Goal: Transaction & Acquisition: Purchase product/service

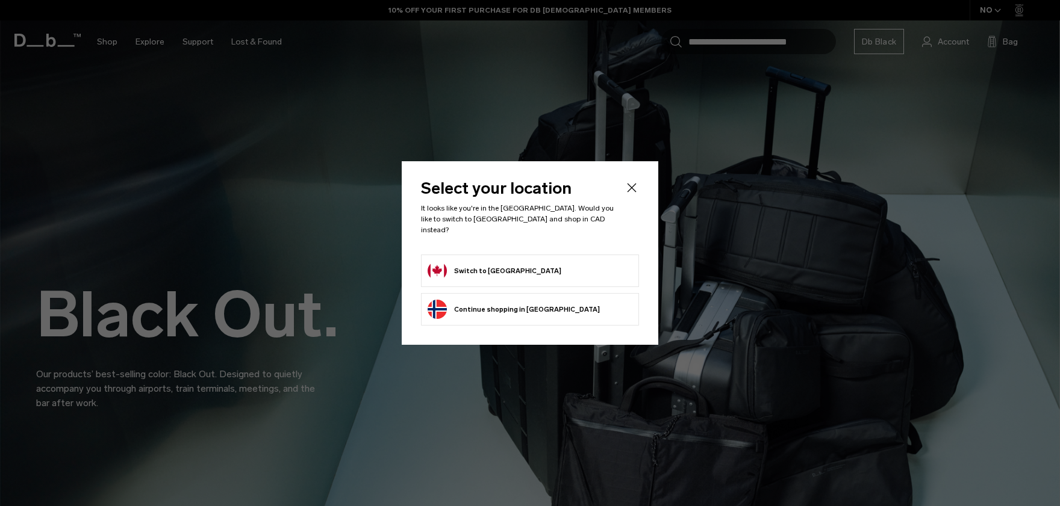
click at [635, 193] on icon "Close" at bounding box center [631, 188] width 14 height 14
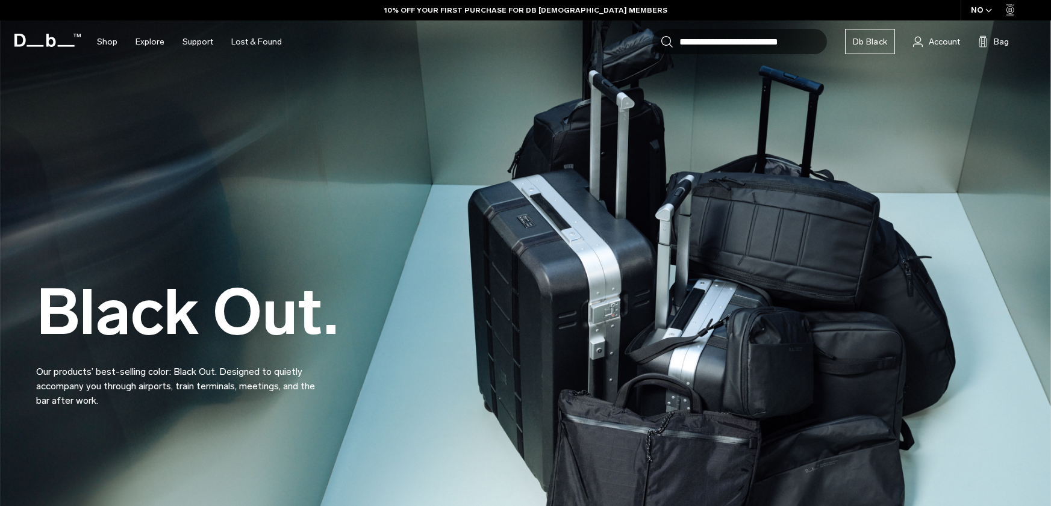
click at [989, 7] on span "button" at bounding box center [988, 10] width 7 height 9
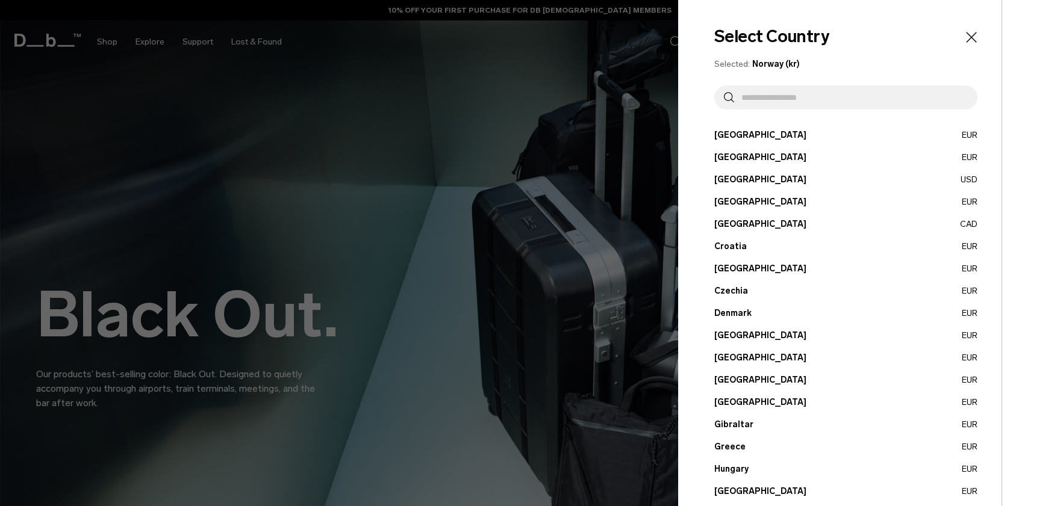
click at [828, 98] on input "text" at bounding box center [851, 97] width 234 height 24
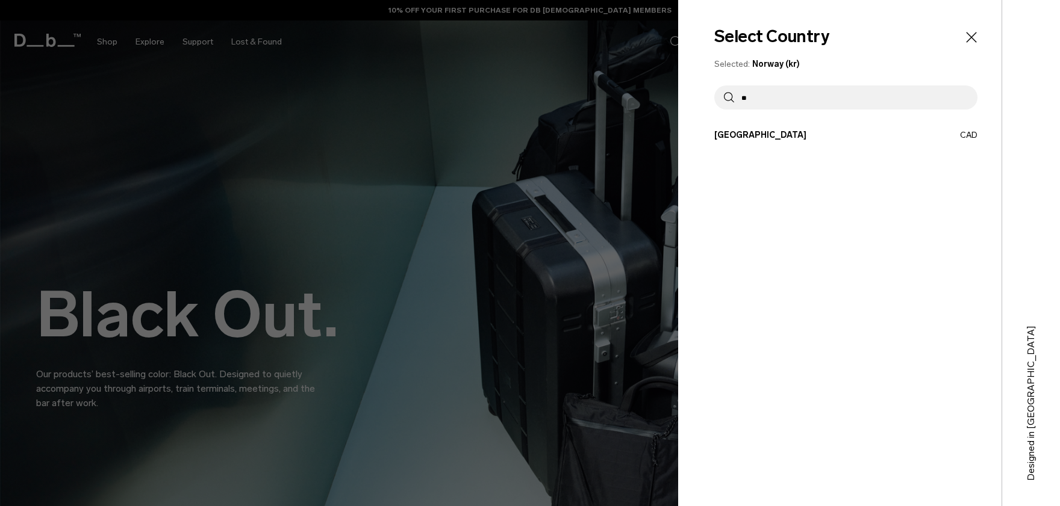
type input "**"
click at [781, 129] on button "Canada CAD" at bounding box center [845, 135] width 263 height 13
click at [775, 131] on button "Canada CAD" at bounding box center [845, 135] width 263 height 13
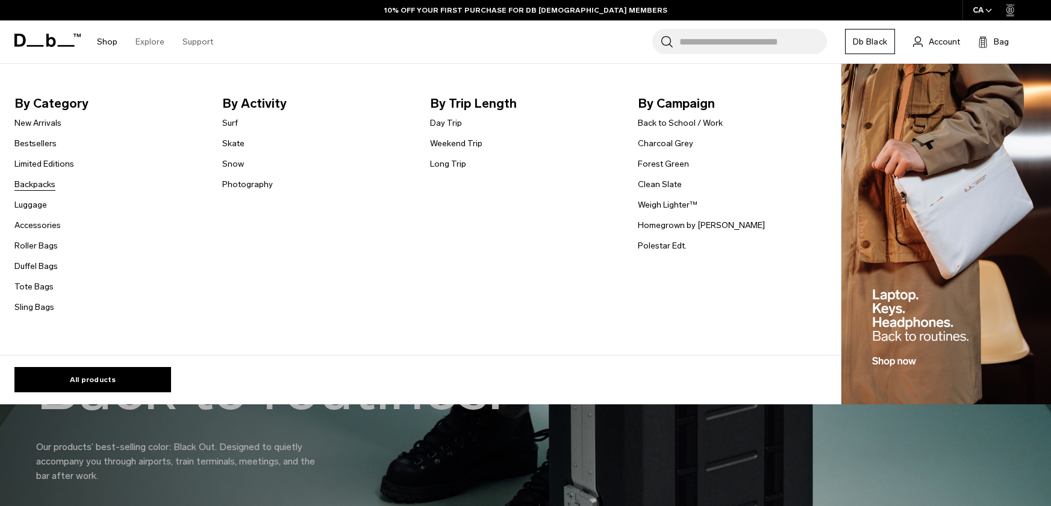
click at [51, 188] on link "Backpacks" at bounding box center [34, 184] width 41 height 13
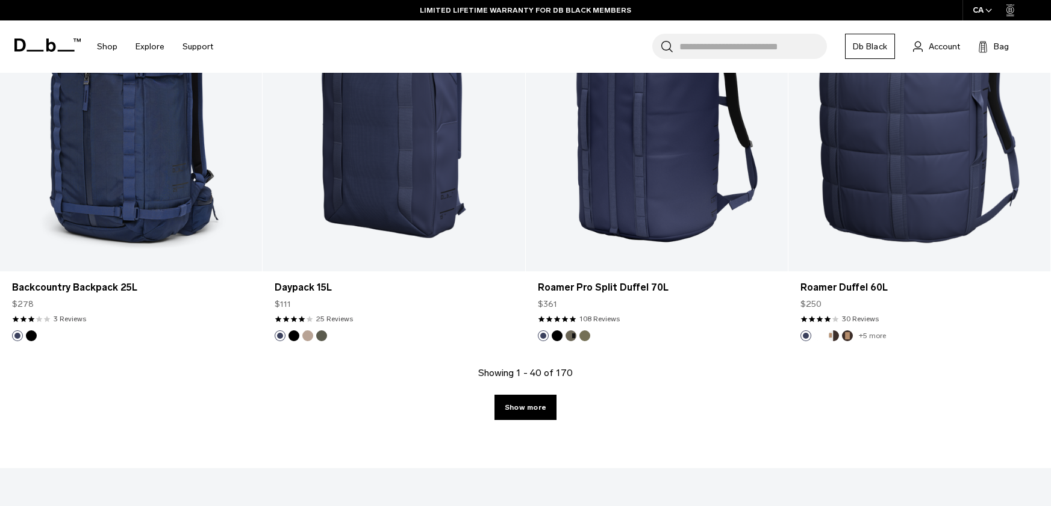
scroll to position [3853, 0]
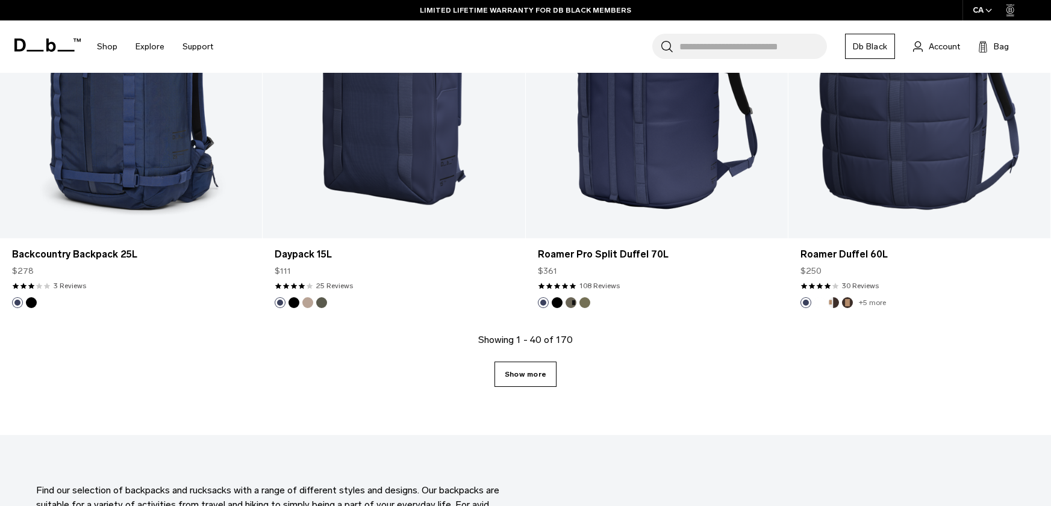
click at [533, 372] on link "Show more" at bounding box center [525, 374] width 62 height 25
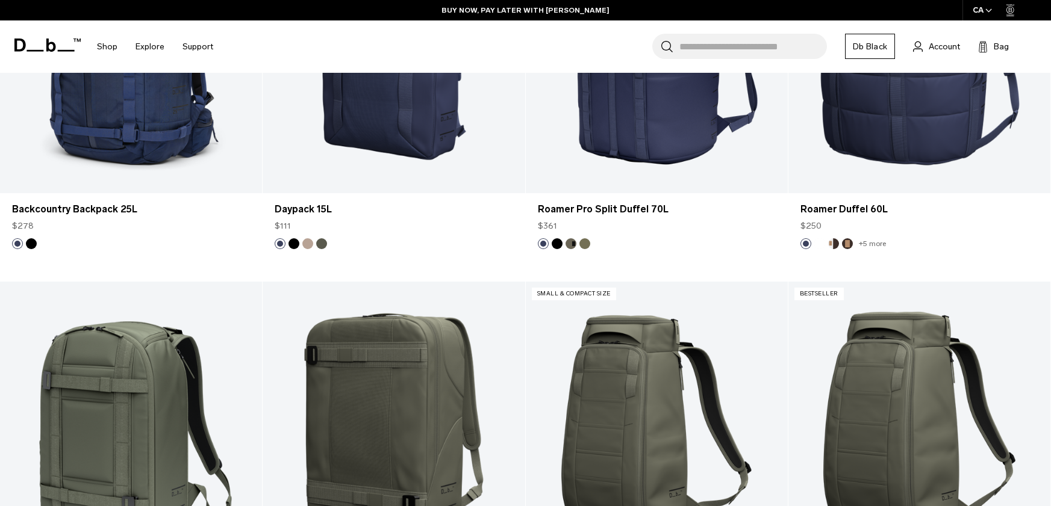
click at [774, 53] on input "Search for Bags, Luggage..." at bounding box center [753, 46] width 148 height 25
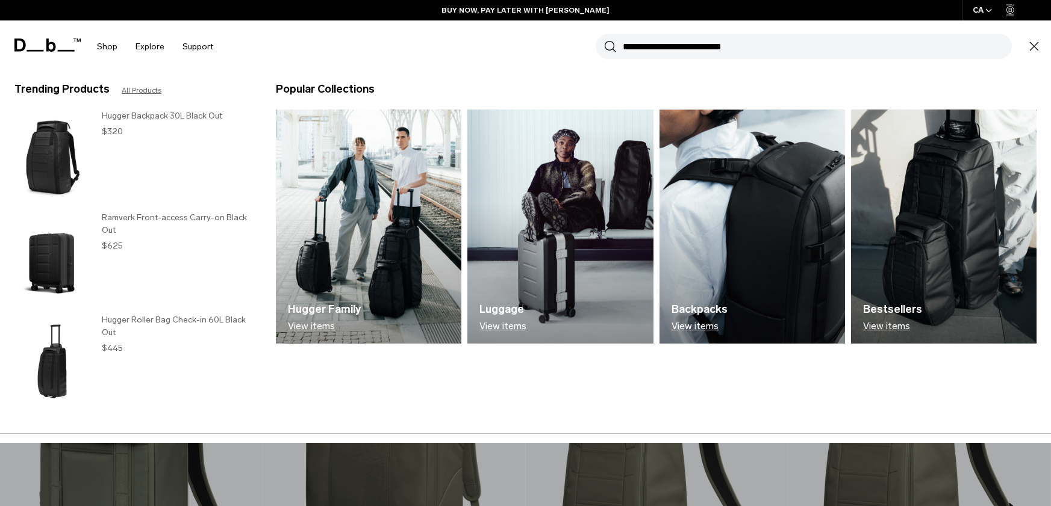
scroll to position [3905, 0]
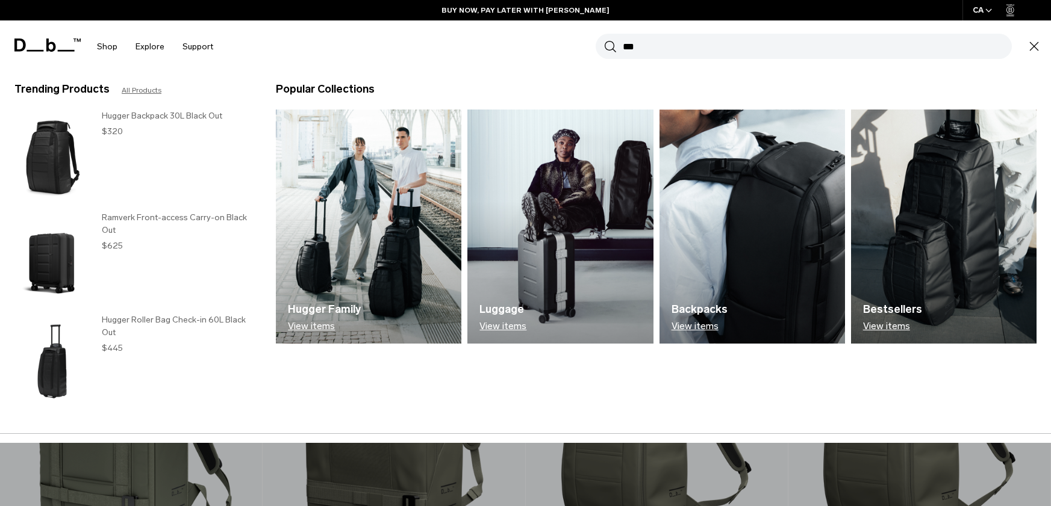
type input "***"
click at [604, 40] on button "Search" at bounding box center [610, 46] width 13 height 13
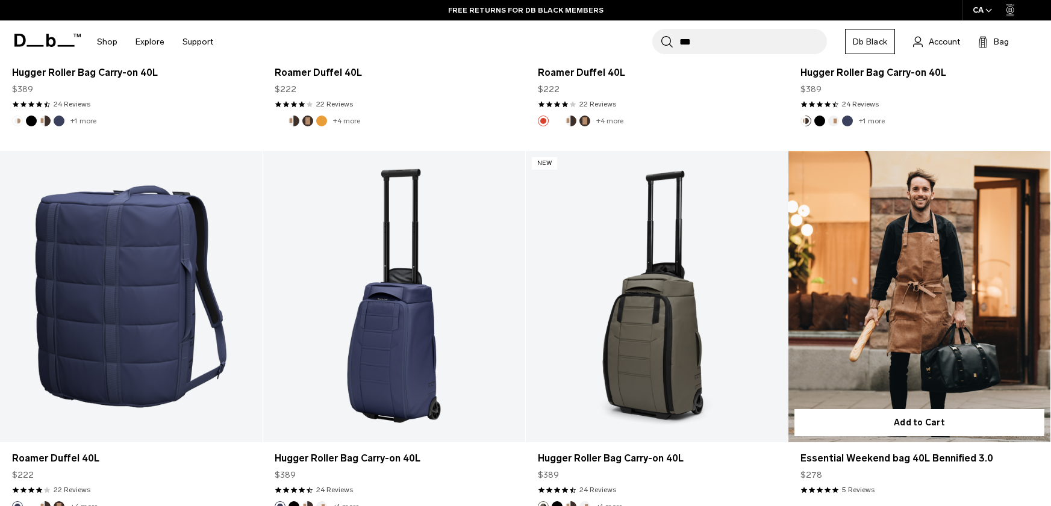
scroll to position [1204, 0]
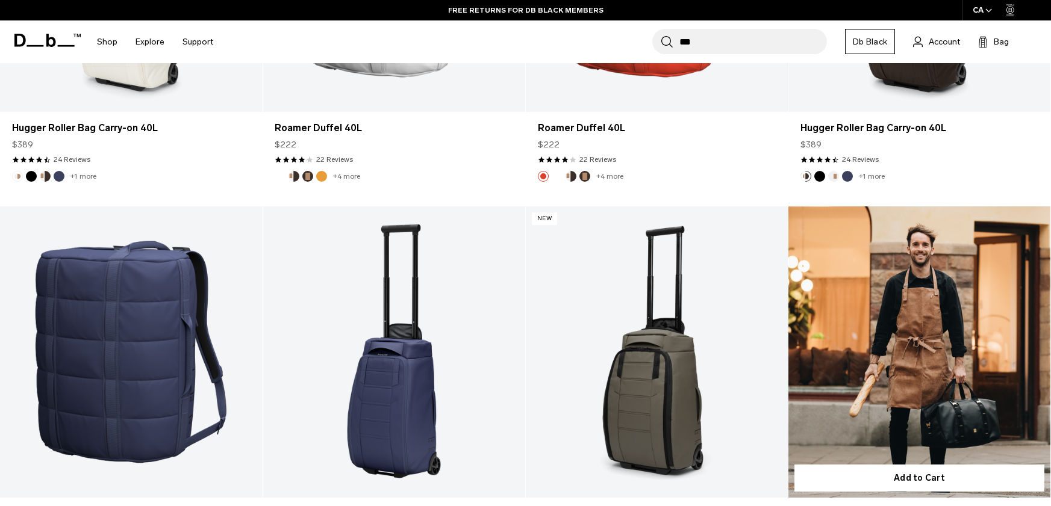
click at [897, 347] on link "Essential Weekend bag 40L Bennified 3.0" at bounding box center [919, 352] width 262 height 291
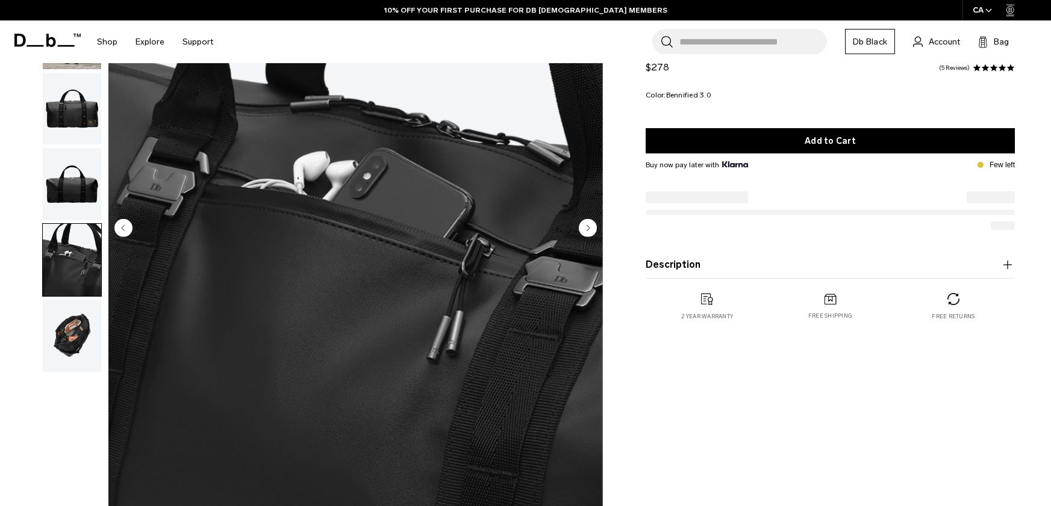
click at [66, 331] on img "button" at bounding box center [72, 336] width 58 height 72
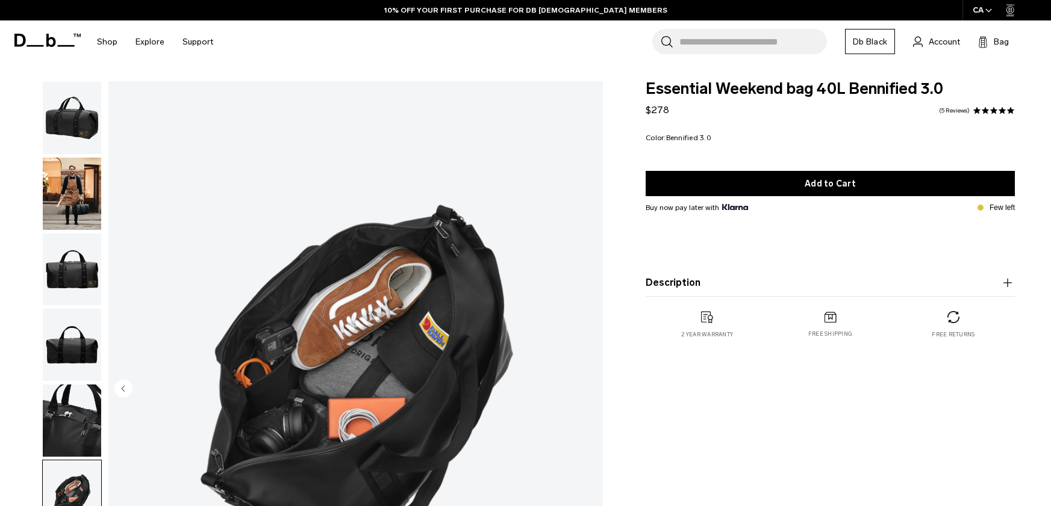
click at [85, 122] on img "button" at bounding box center [72, 118] width 58 height 72
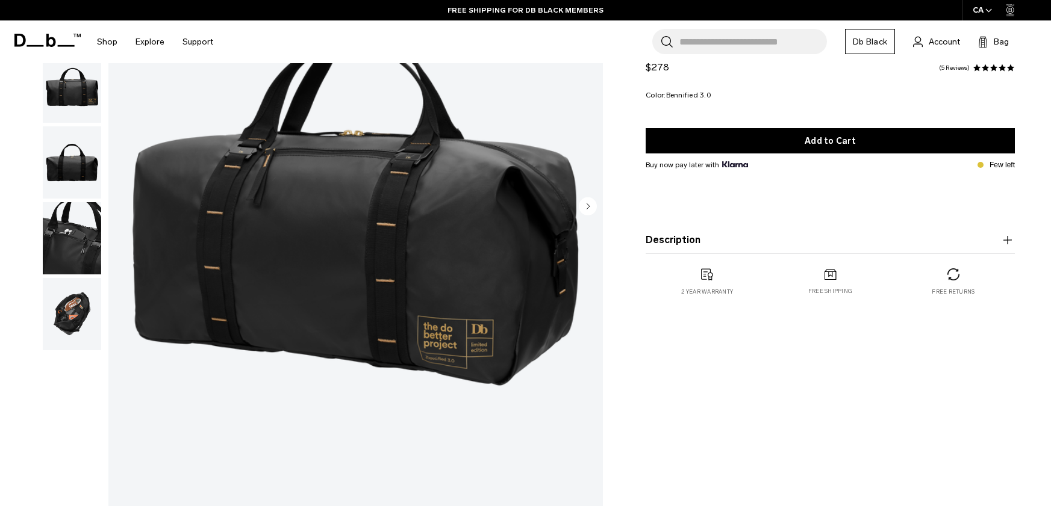
scroll to position [200, 0]
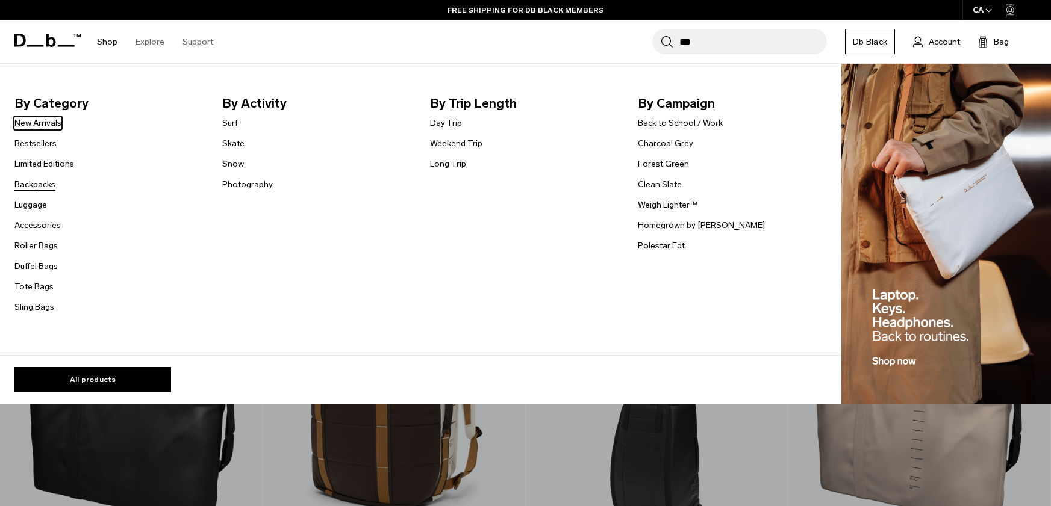
click at [40, 178] on link "Backpacks" at bounding box center [34, 184] width 41 height 13
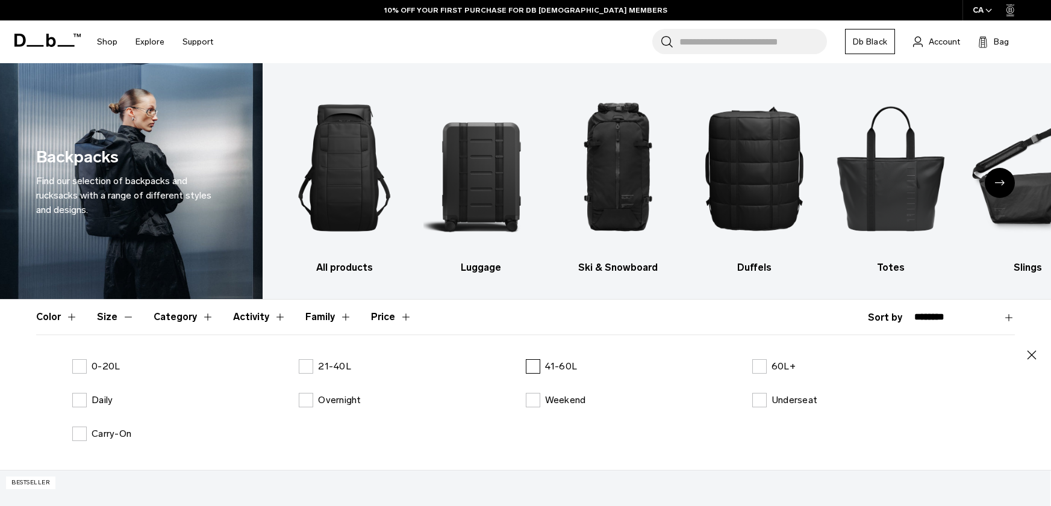
click at [538, 374] on label "41-60L" at bounding box center [552, 366] width 52 height 14
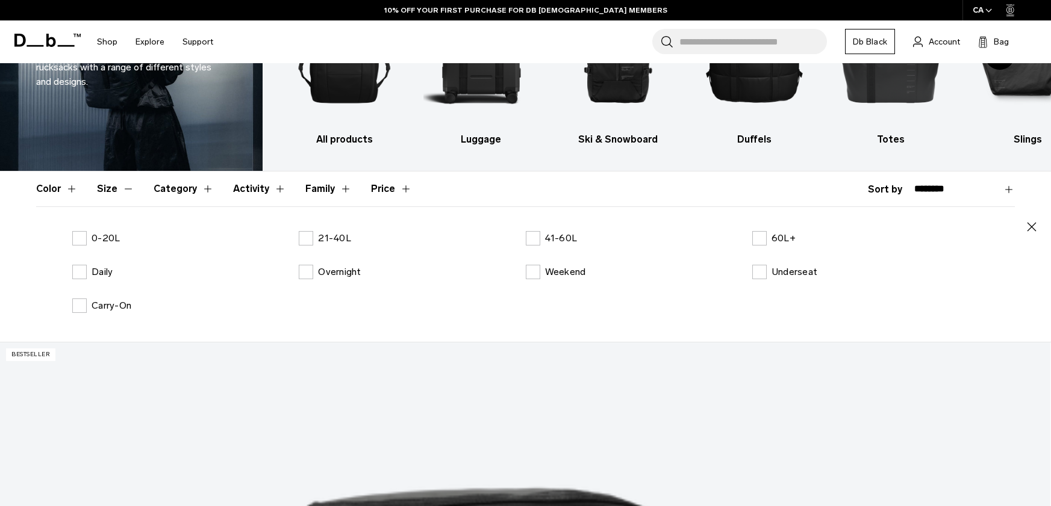
scroll to position [161, 0]
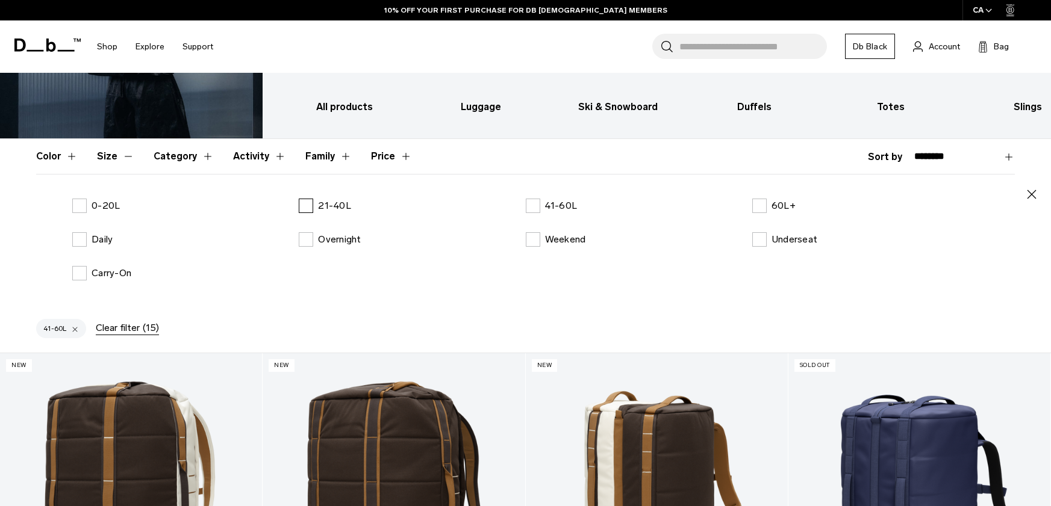
click at [316, 209] on label "21-40L" at bounding box center [325, 206] width 52 height 14
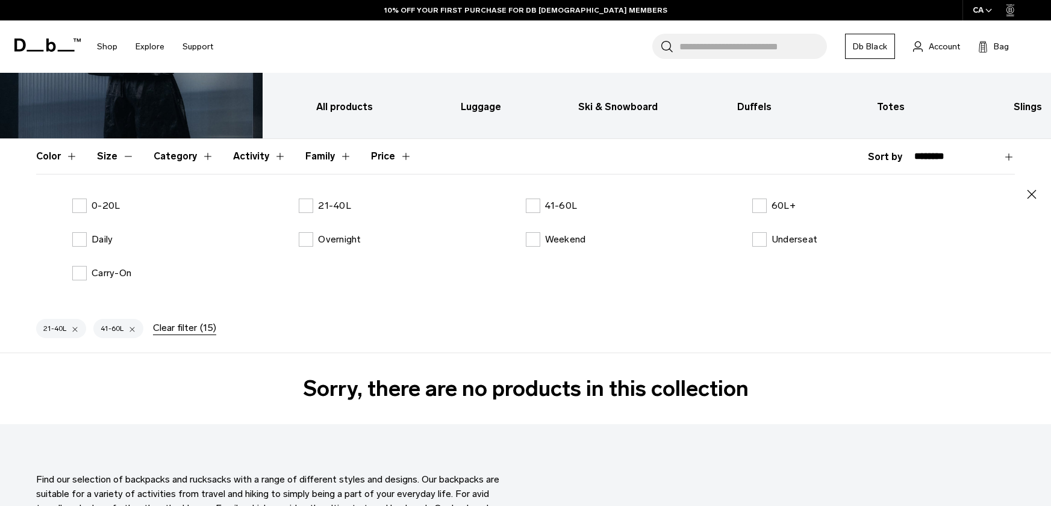
click at [459, 313] on div "21-40L 41-60L Clear filter (15)" at bounding box center [525, 330] width 1051 height 43
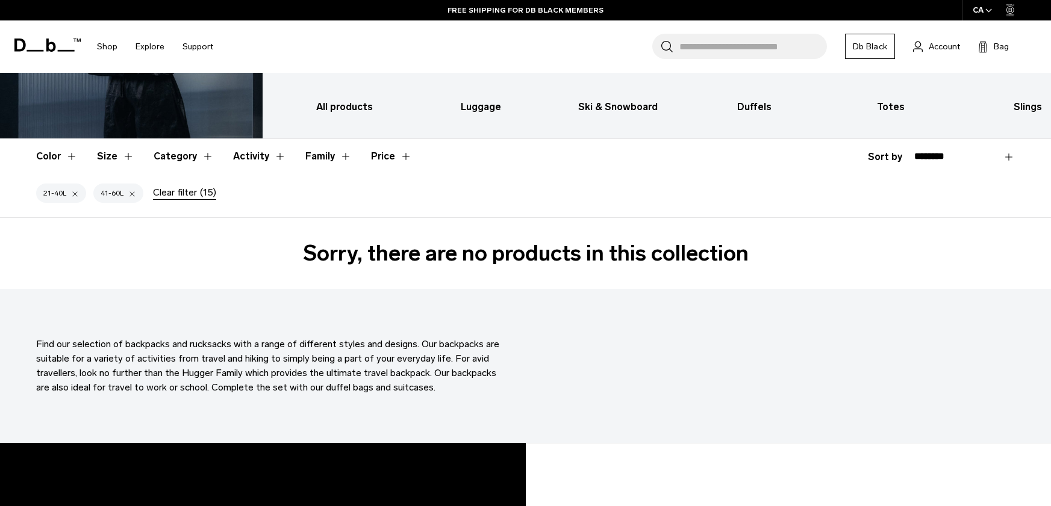
click at [196, 204] on div "21-40L 41-60L Clear filter (15)" at bounding box center [525, 195] width 1051 height 43
click at [128, 191] on div at bounding box center [132, 193] width 8 height 11
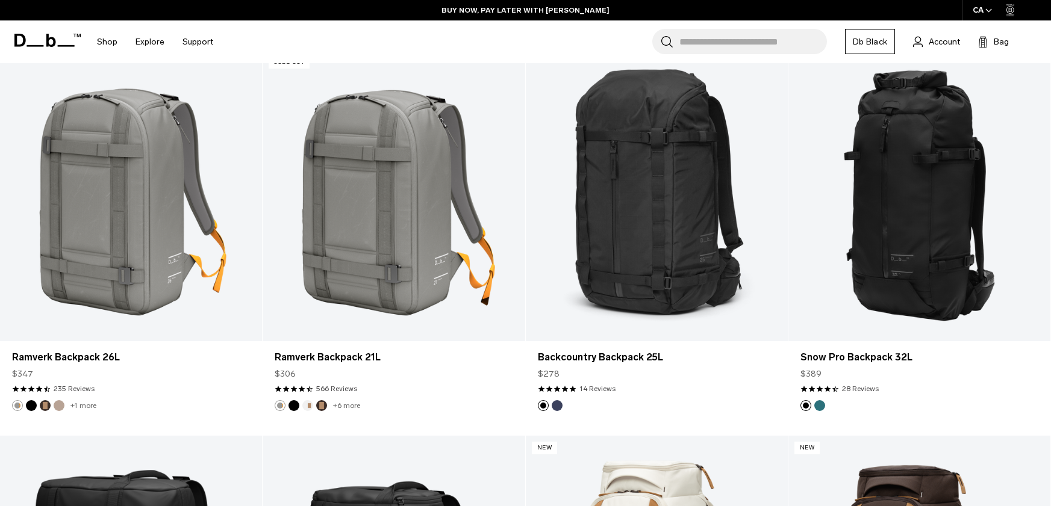
scroll to position [3372, 0]
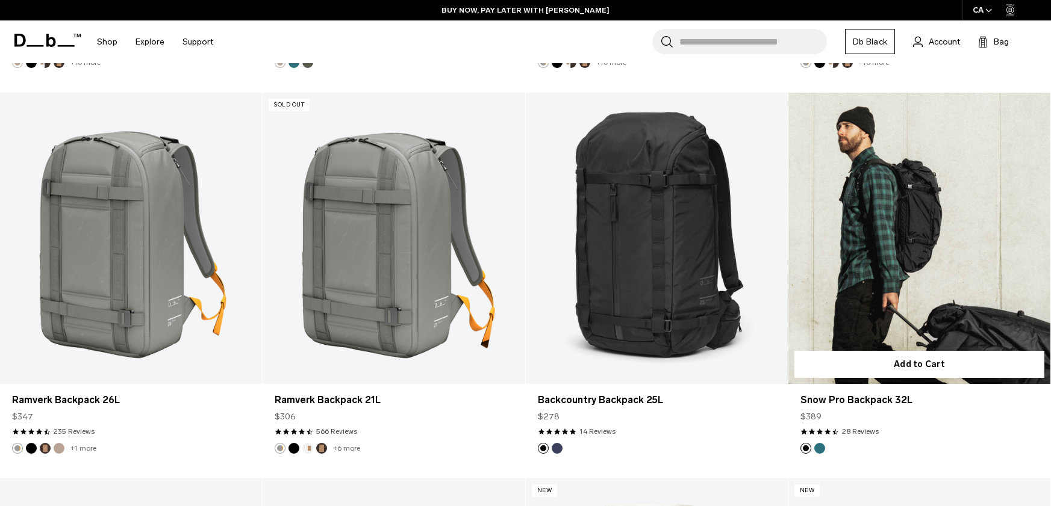
click at [957, 282] on link "Snow Pro Backpack 32L" at bounding box center [919, 238] width 262 height 291
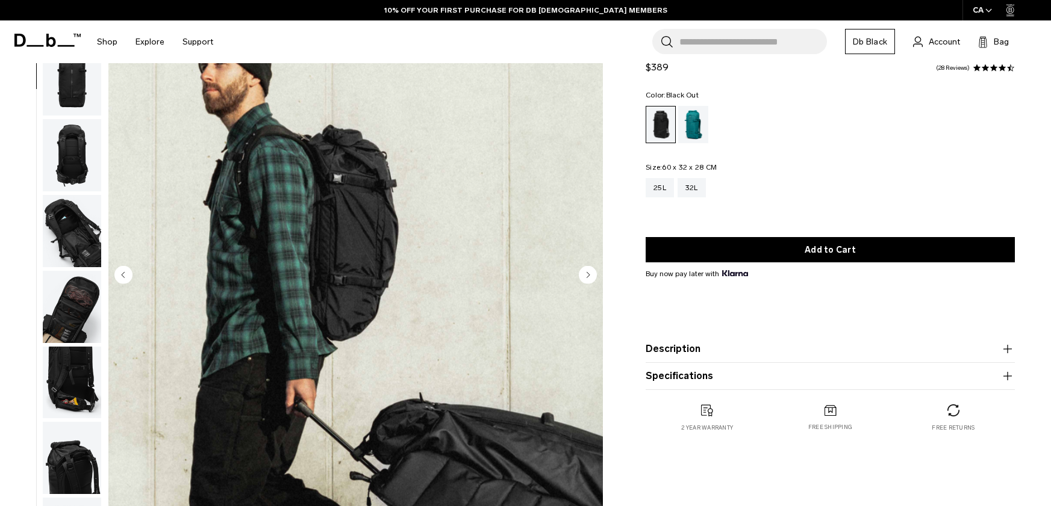
scroll to position [241, 0]
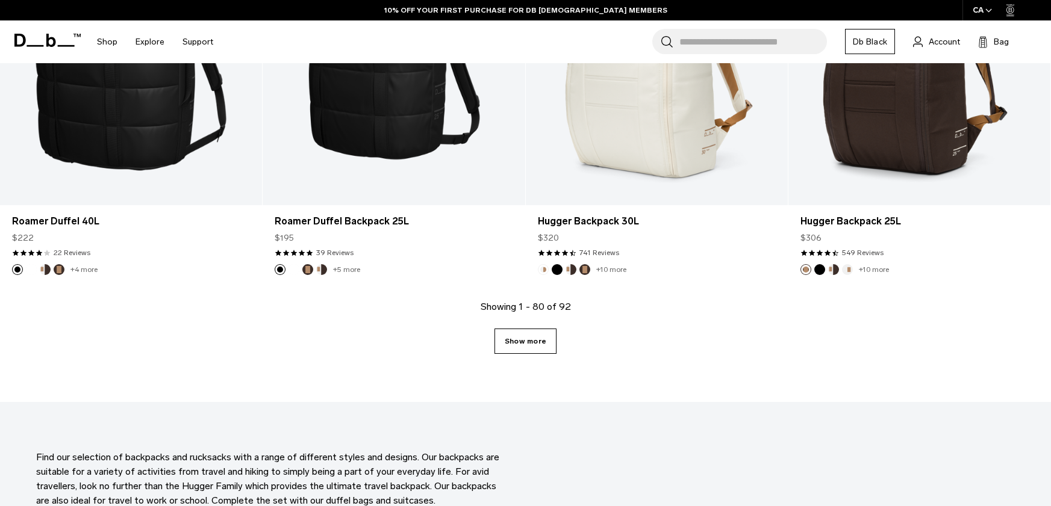
scroll to position [3936, 0]
